Goal: Task Accomplishment & Management: Manage account settings

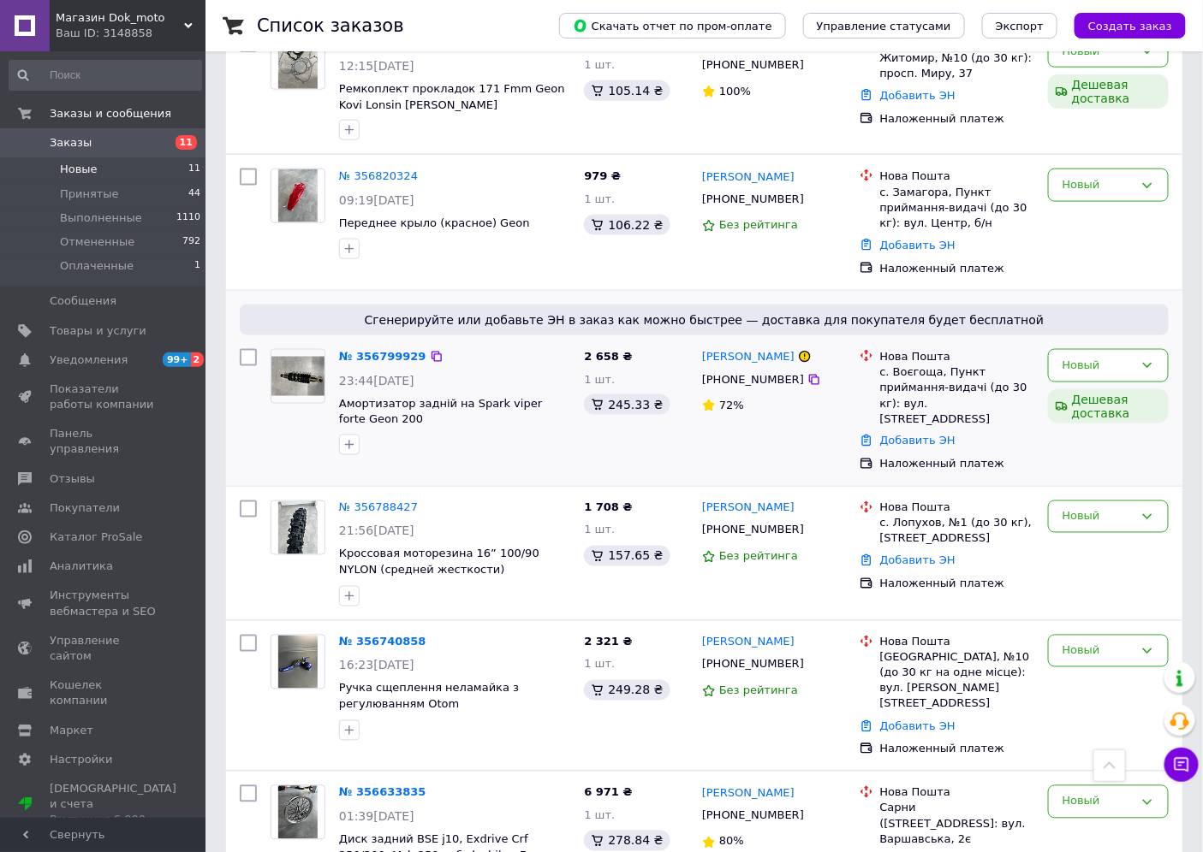
scroll to position [639, 0]
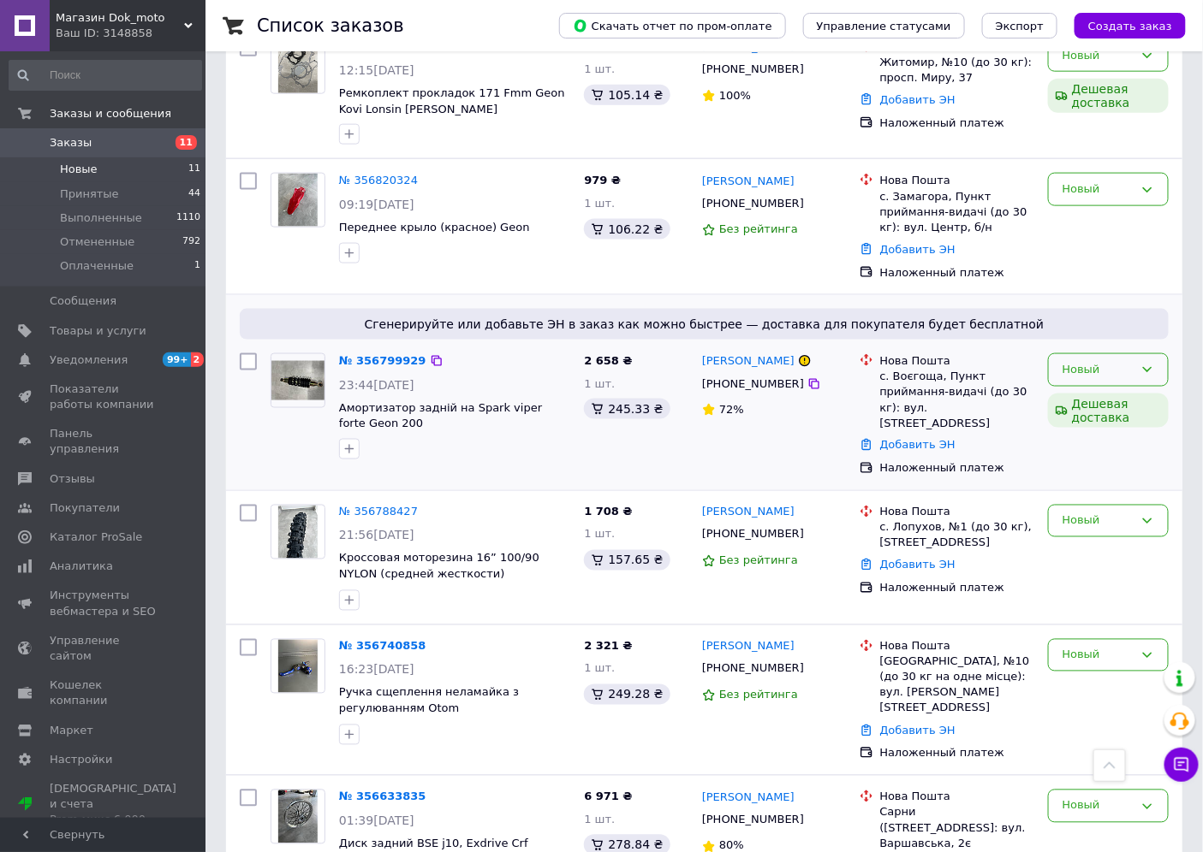
drag, startPoint x: 1076, startPoint y: 364, endPoint x: 1085, endPoint y: 360, distance: 10.0
click at [1082, 361] on div "Новый" at bounding box center [1108, 369] width 121 height 33
click at [1093, 453] on li "Отменен" at bounding box center [1107, 469] width 119 height 32
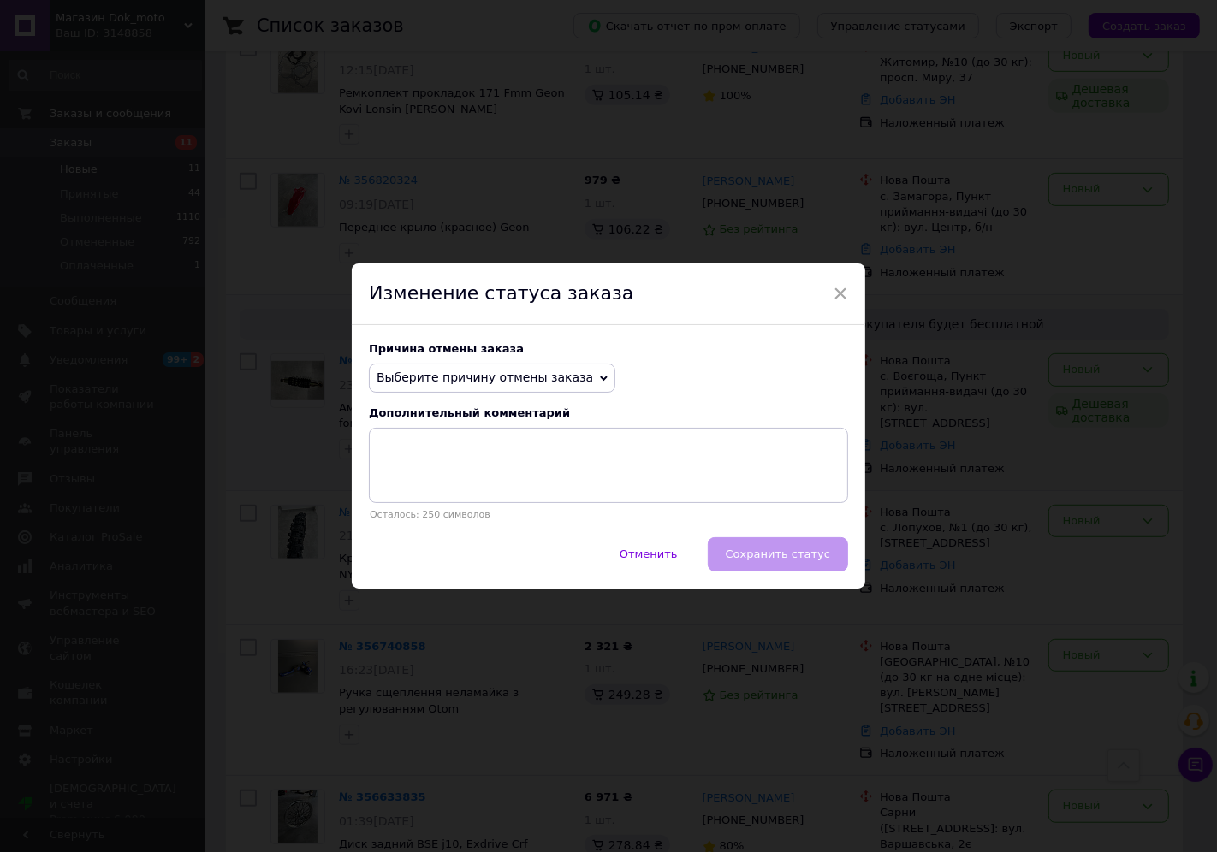
click at [417, 378] on span "Выберите причину отмены заказа" at bounding box center [485, 378] width 217 height 14
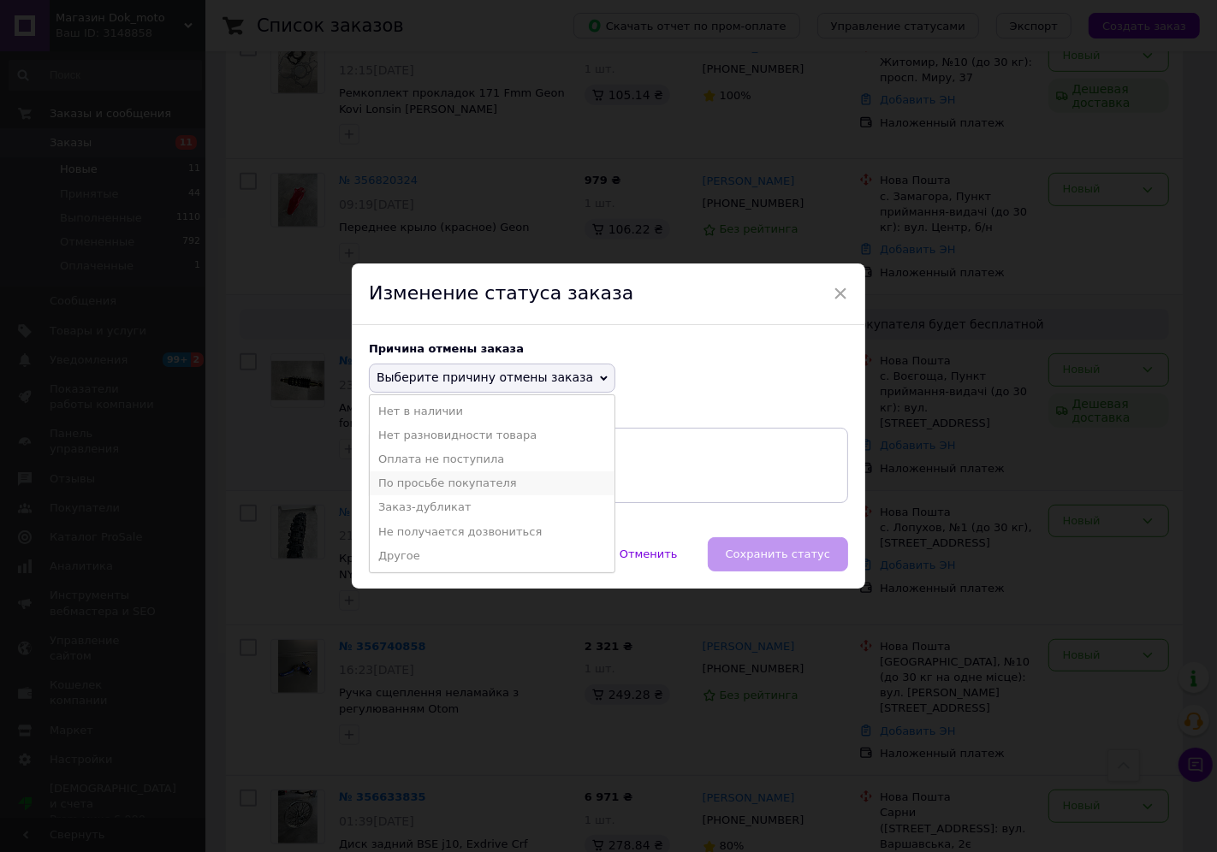
drag, startPoint x: 462, startPoint y: 489, endPoint x: 526, endPoint y: 500, distance: 65.1
click at [463, 489] on li "По просьбе покупателя" at bounding box center [492, 484] width 245 height 24
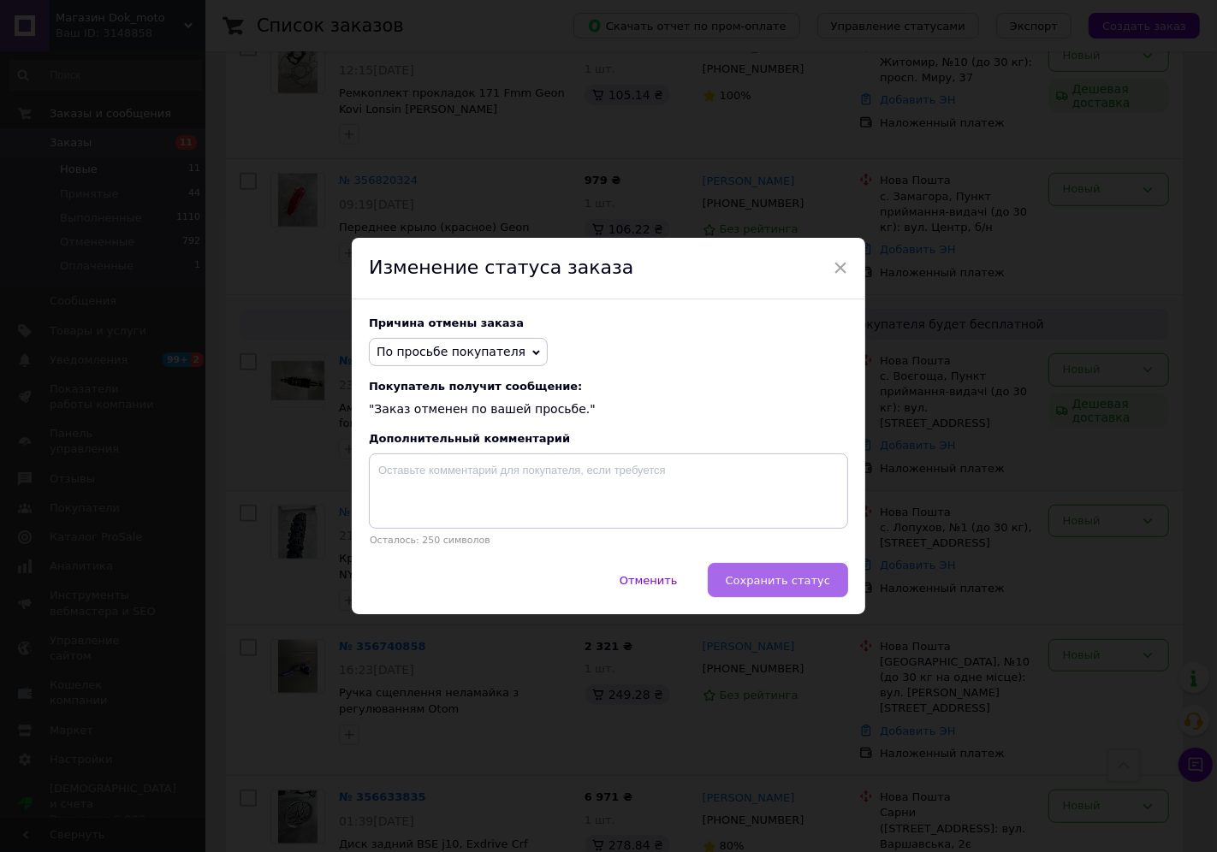
click at [790, 587] on span "Сохранить статус" at bounding box center [778, 580] width 104 height 13
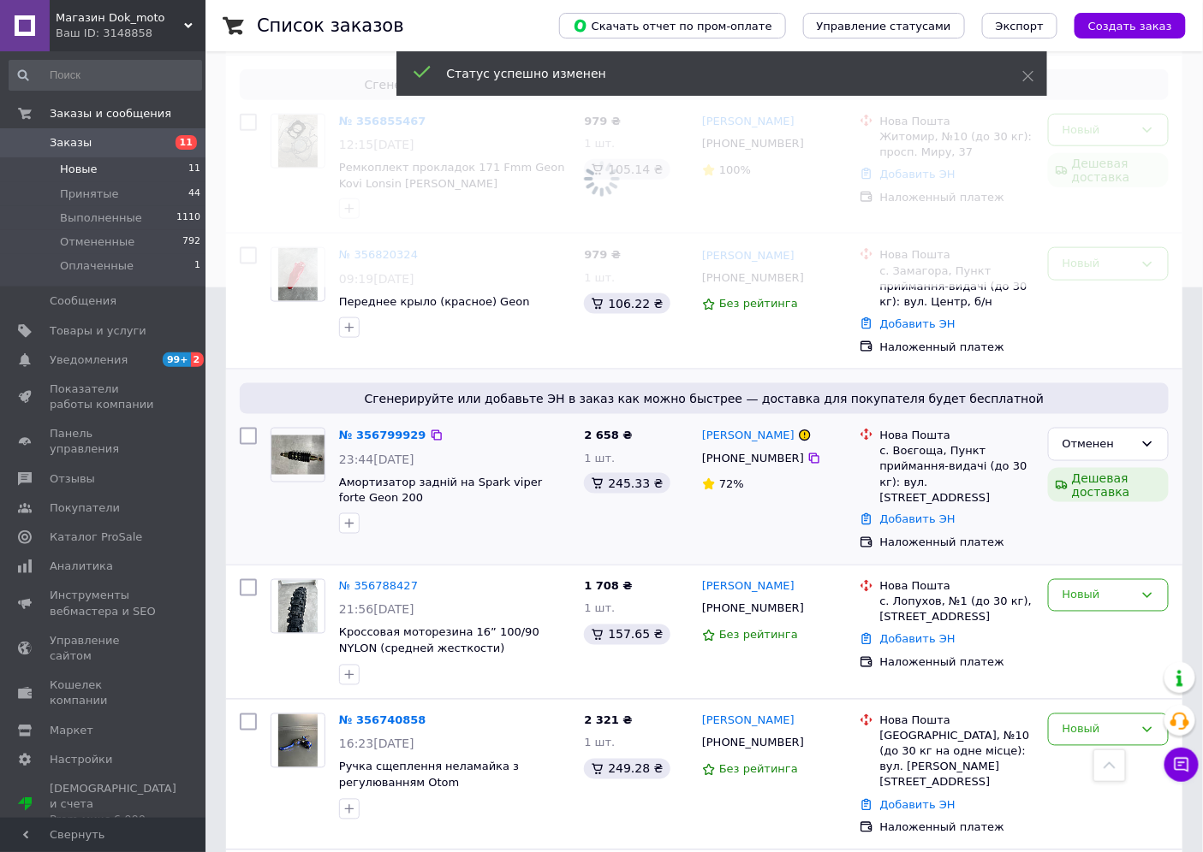
scroll to position [259, 0]
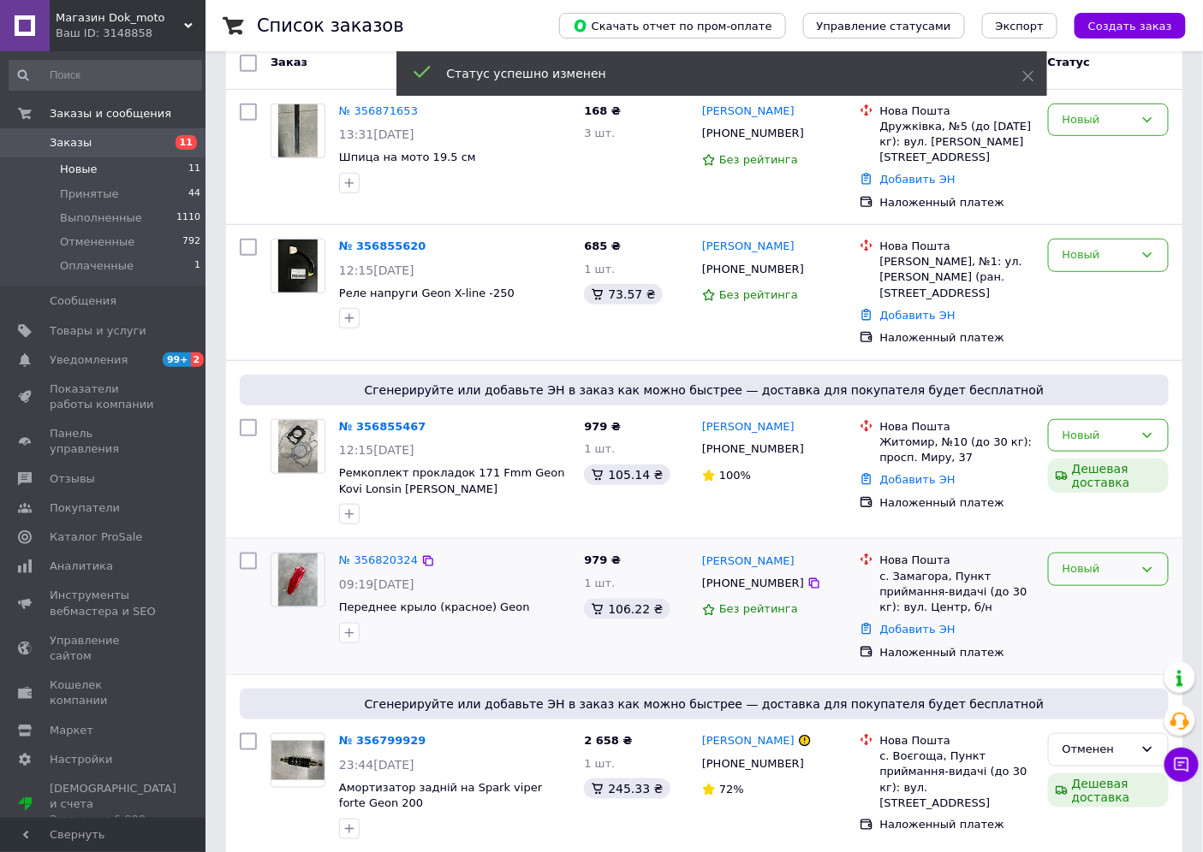
click at [1106, 561] on div "Новый" at bounding box center [1097, 570] width 71 height 18
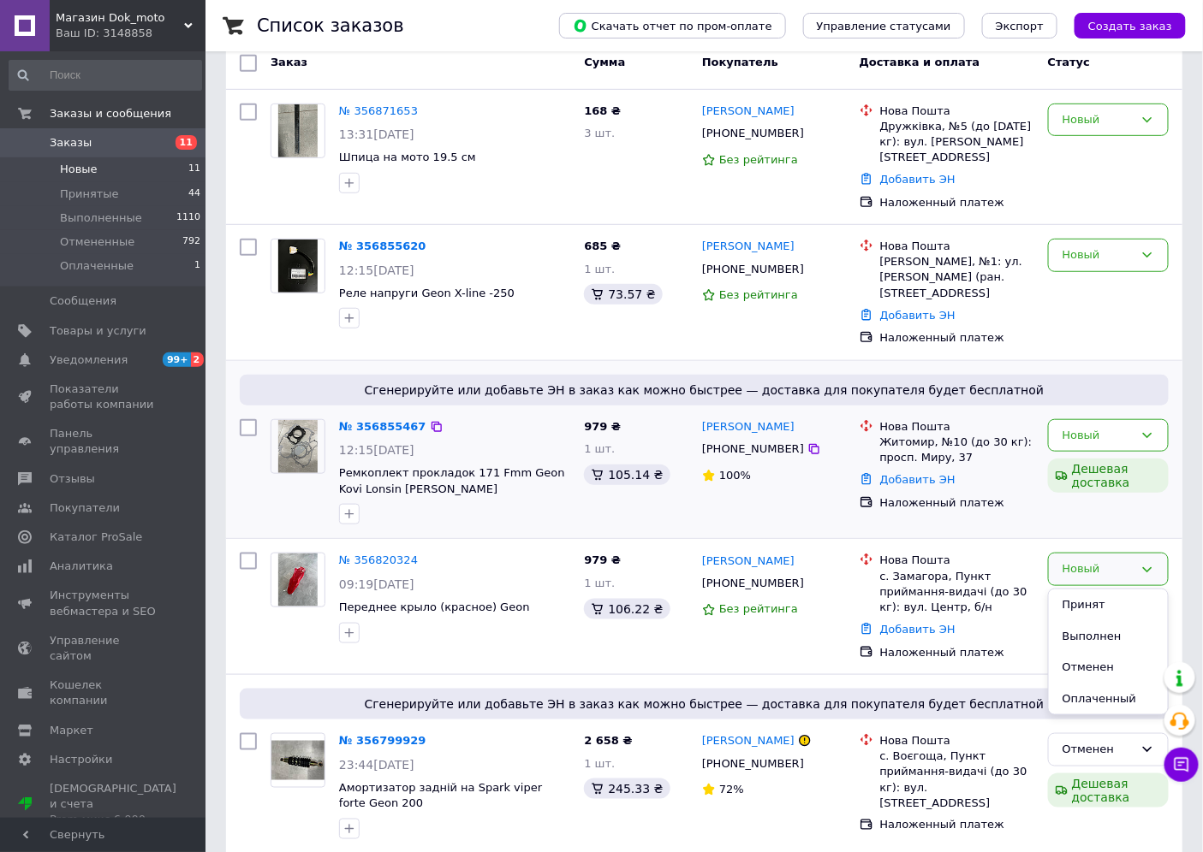
click at [568, 502] on div at bounding box center [455, 514] width 238 height 27
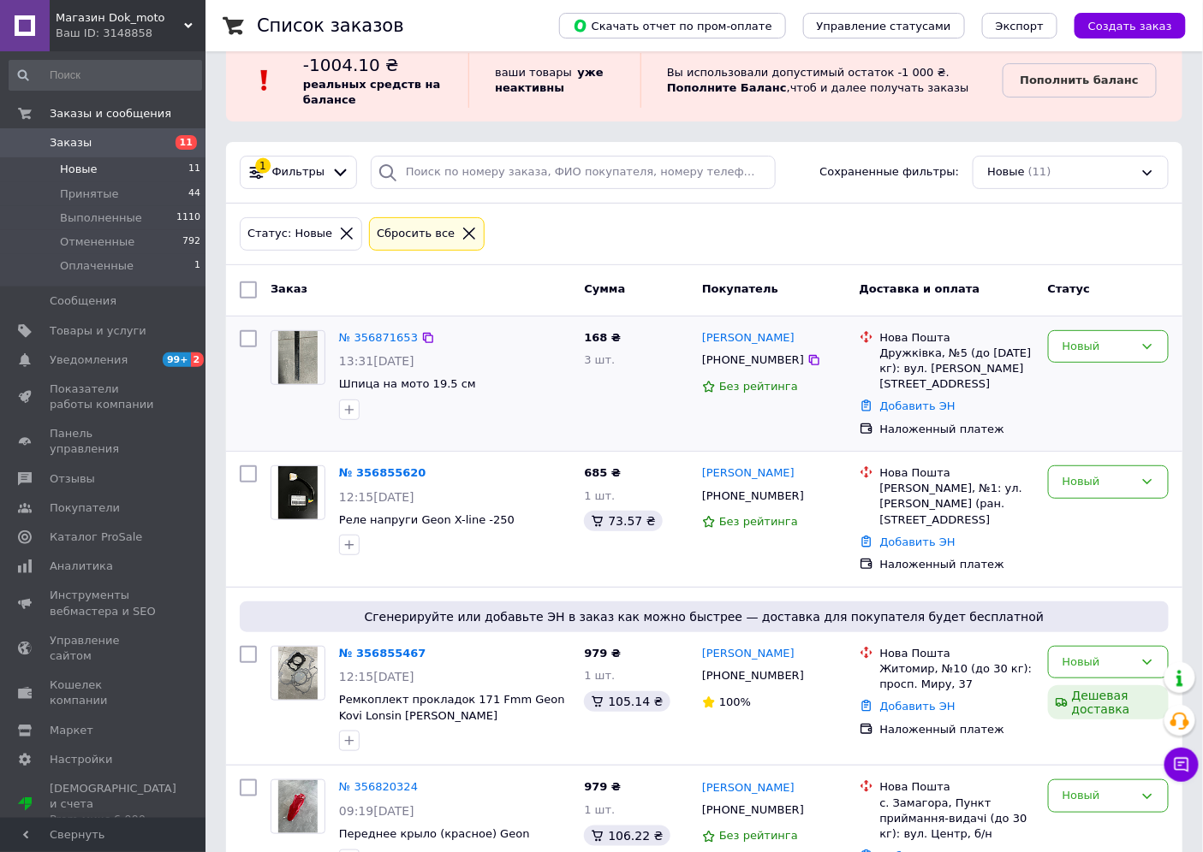
scroll to position [0, 0]
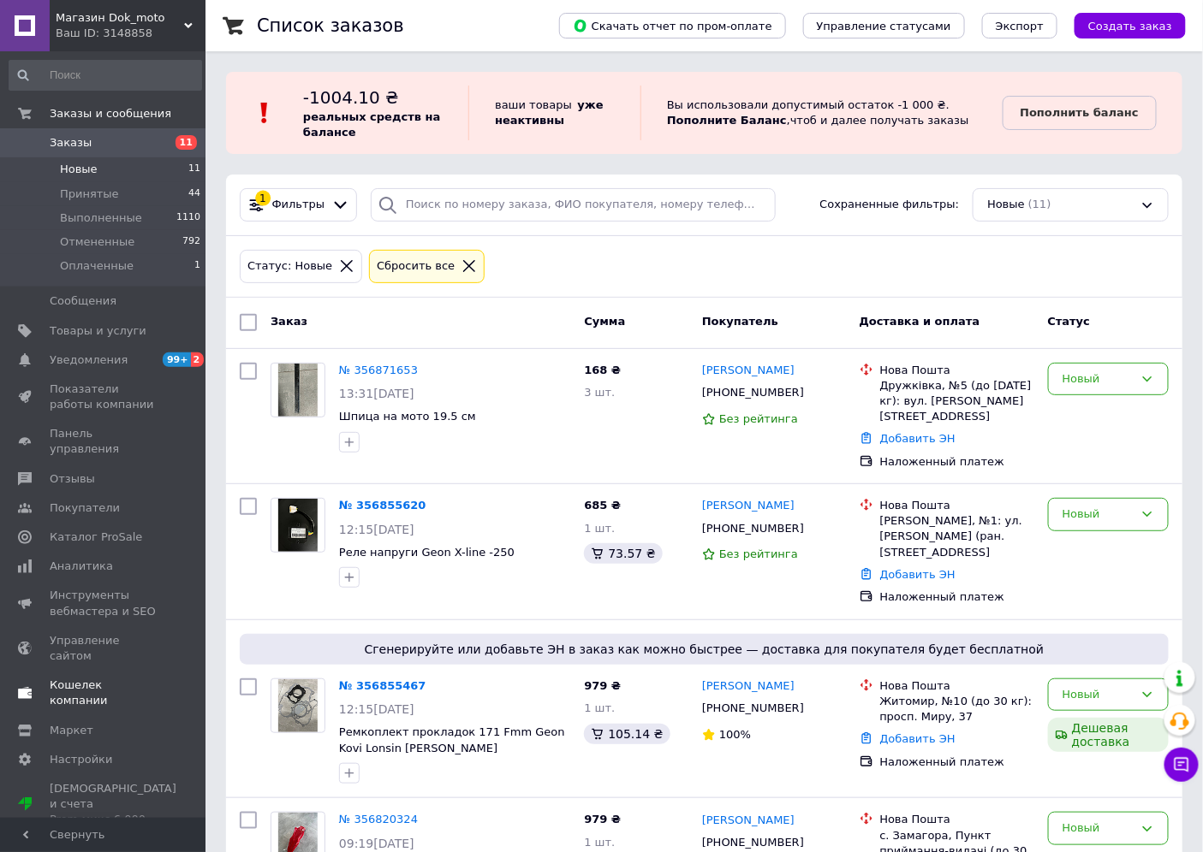
click at [98, 530] on span "Каталог ProSale" at bounding box center [96, 537] width 92 height 15
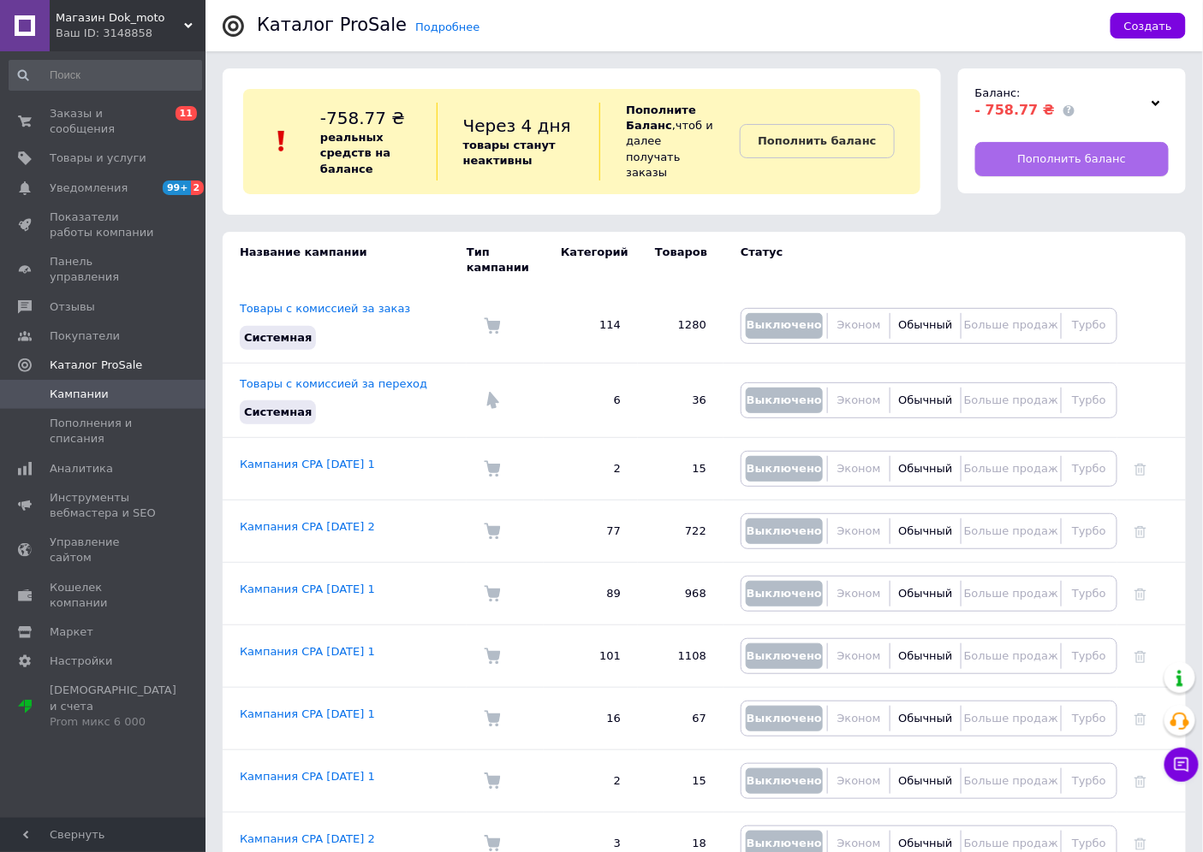
click at [1071, 157] on span "Пополнить баланс" at bounding box center [1072, 158] width 109 height 15
